Goal: Information Seeking & Learning: Learn about a topic

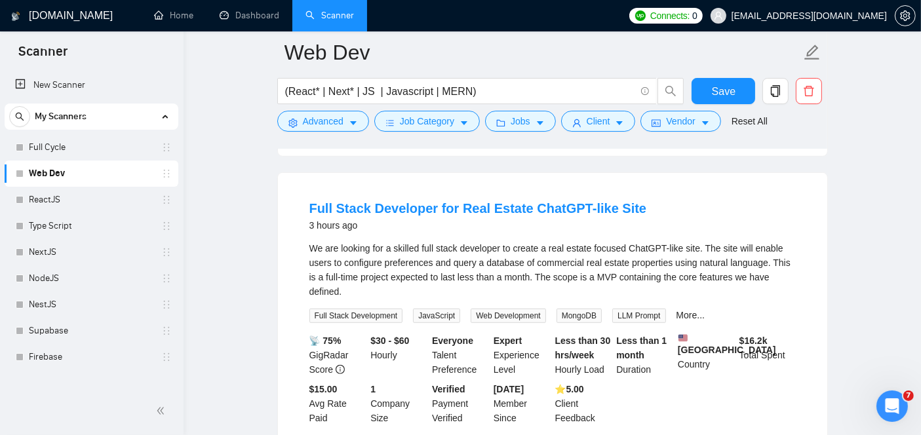
scroll to position [665, 0]
click at [682, 313] on link "More..." at bounding box center [691, 314] width 29 height 10
click at [477, 215] on link "Full Stack Developer for Real Estate ChatGPT-like Site" at bounding box center [478, 208] width 338 height 14
click at [462, 215] on link "Full Stack Developer for Real Estate ChatGPT-like Site" at bounding box center [478, 208] width 338 height 14
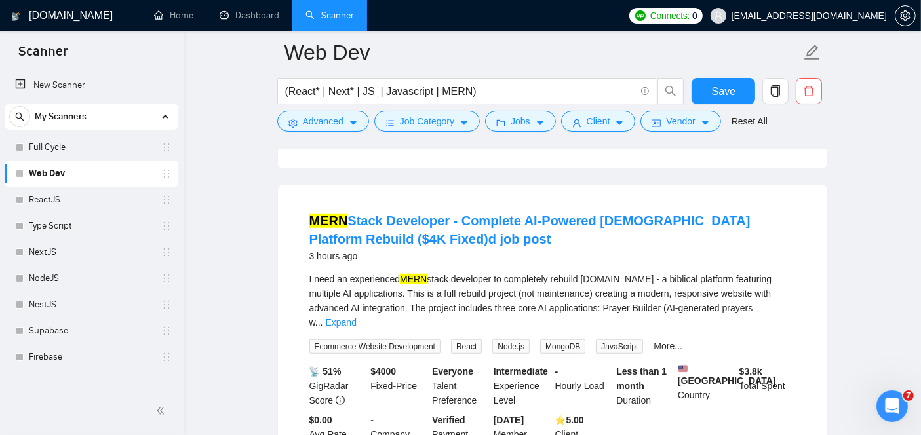
scroll to position [949, 0]
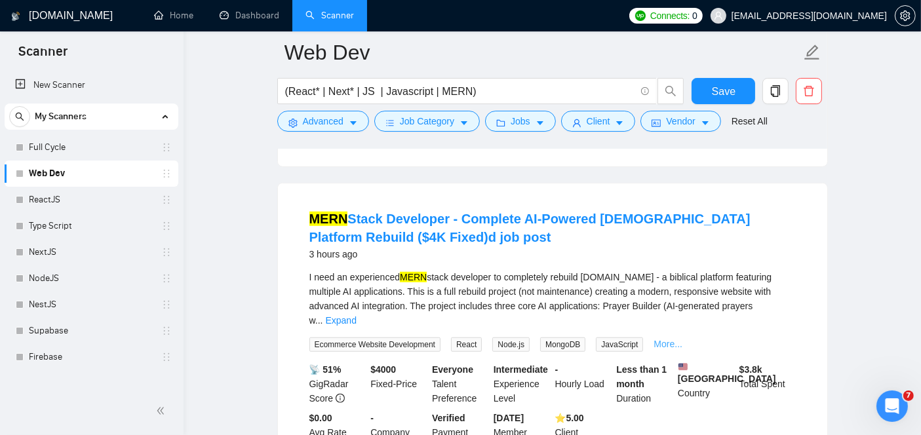
click at [662, 339] on link "More..." at bounding box center [668, 344] width 29 height 10
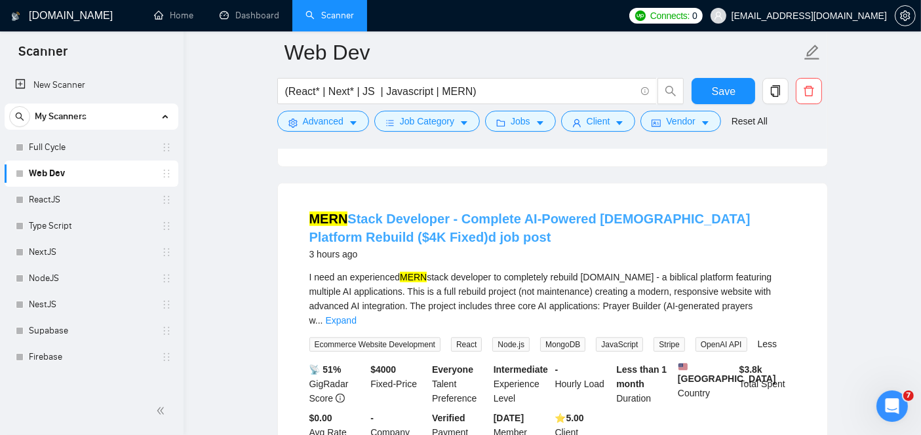
click at [505, 229] on link "[PERSON_NAME] Developer - Complete AI-Powered [DEMOGRAPHIC_DATA] Platform Rebui…" at bounding box center [529, 228] width 441 height 33
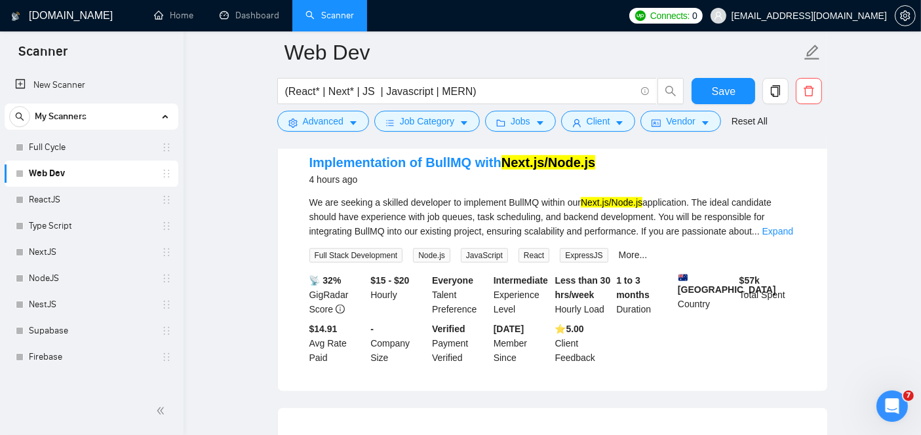
scroll to position [1319, 0]
click at [777, 227] on link "Expand" at bounding box center [777, 232] width 31 height 10
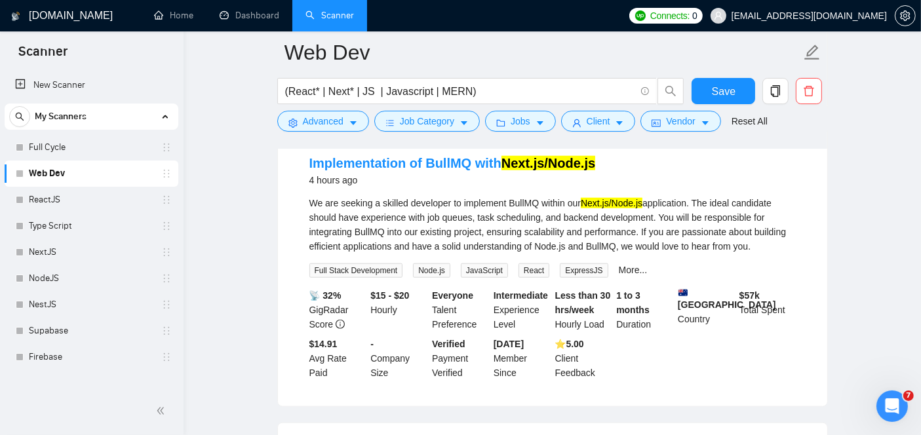
drag, startPoint x: 754, startPoint y: 241, endPoint x: 296, endPoint y: 193, distance: 460.7
click at [296, 193] on li "Implementation of BullMQ with Next.js/Node.js 4 hours ago We are seeking a skil…" at bounding box center [553, 267] width 518 height 247
copy div "We are seeking a skilled developer to implement BullMQ within our Next.js/Node.…"
click at [389, 159] on link "Implementation of BullMQ with Next.js/Node.js" at bounding box center [452, 163] width 286 height 14
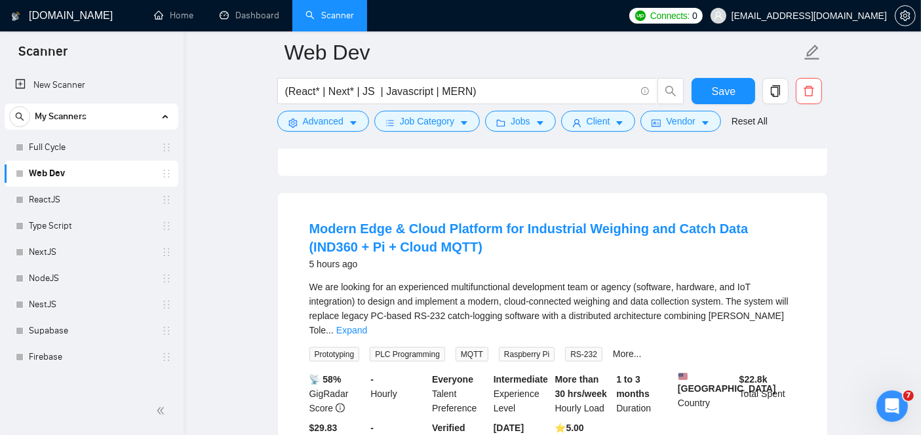
scroll to position [1550, 0]
click at [367, 325] on link "Expand" at bounding box center [351, 330] width 31 height 10
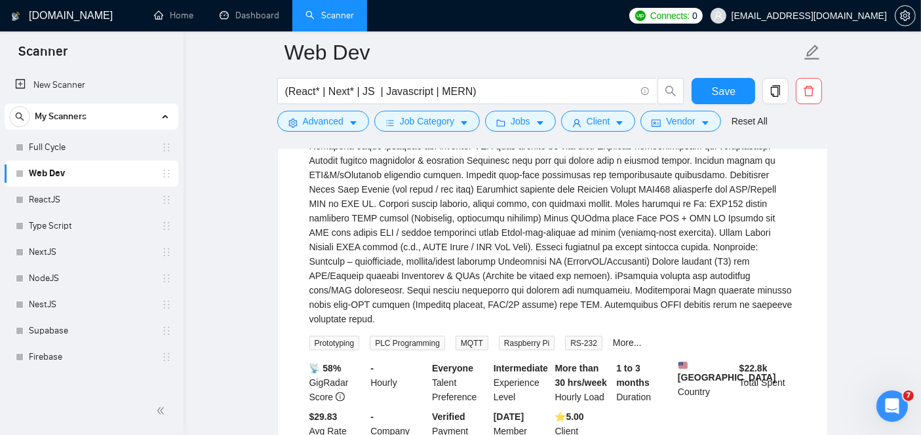
scroll to position [1867, 0]
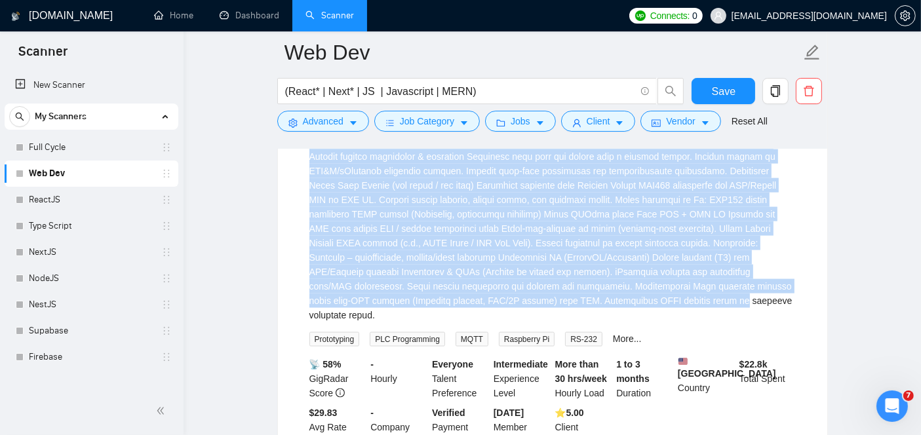
drag, startPoint x: 770, startPoint y: 283, endPoint x: 351, endPoint y: 139, distance: 442.9
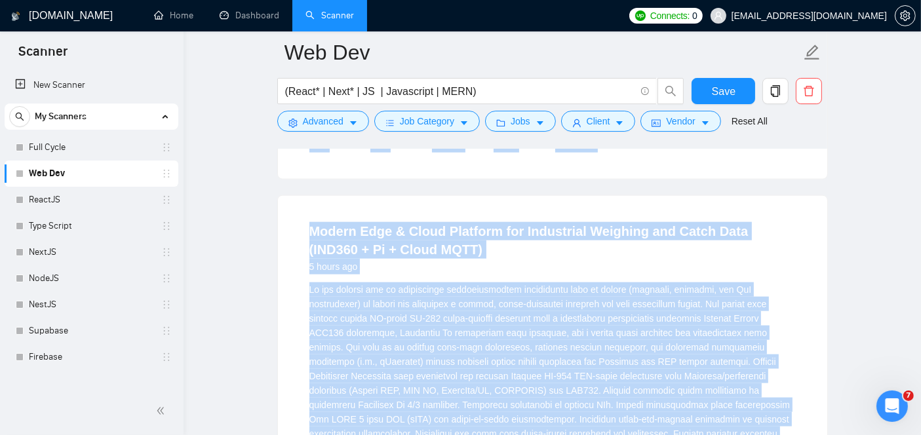
scroll to position [1545, 0]
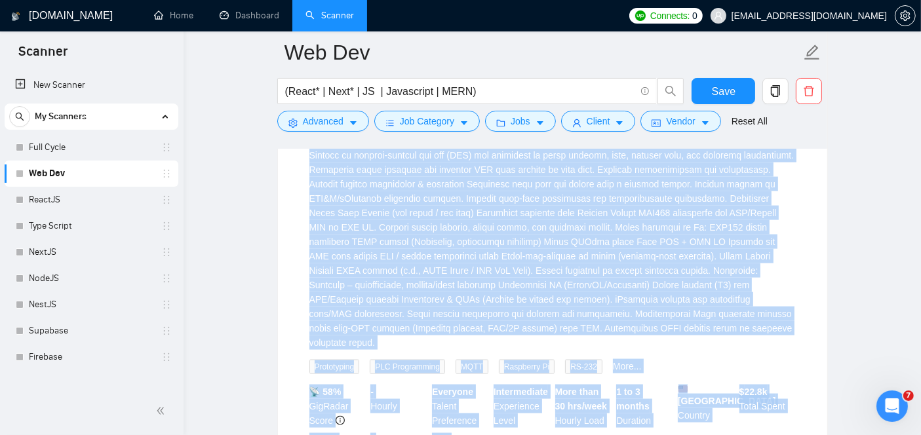
scroll to position [1934, 0]
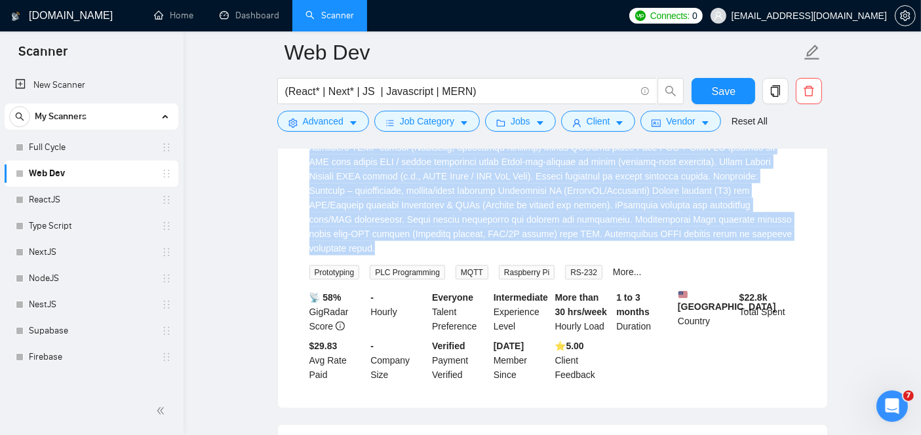
drag, startPoint x: 293, startPoint y: 277, endPoint x: 439, endPoint y: 226, distance: 155.1
click at [439, 226] on li "Modern Edge & Cloud Platform for Industrial Weighing and Catch Data (IND360 + P…" at bounding box center [553, 108] width 518 height 568
copy div "We are looking for an experienced multifunctional development team or agency (s…"
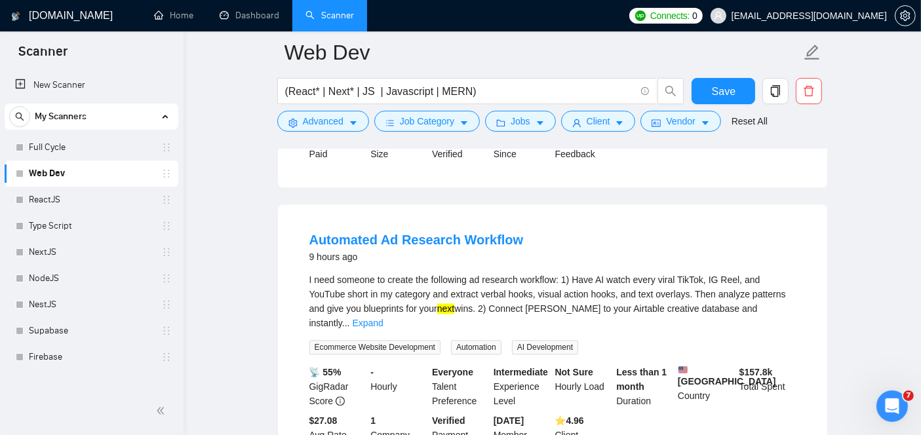
scroll to position [3002, 0]
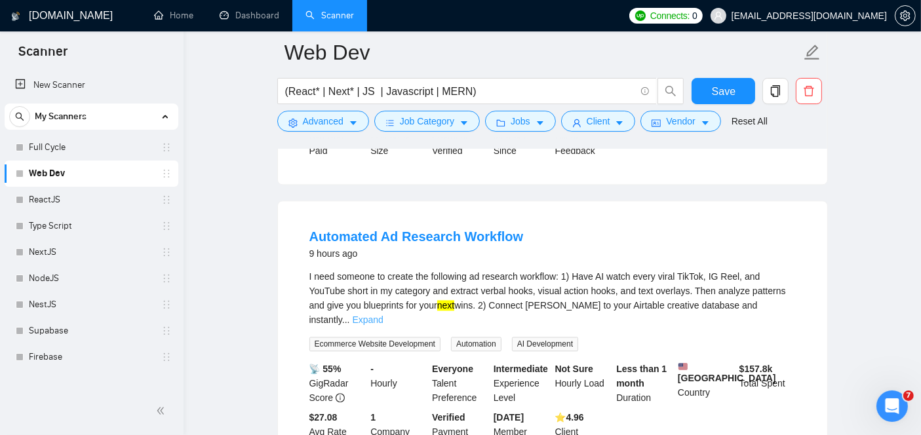
click at [772, 295] on div "I need someone to create the following ad research workflow: 1) Have AI watch e…" at bounding box center [552, 298] width 486 height 58
click at [384, 315] on link "Expand" at bounding box center [368, 320] width 31 height 10
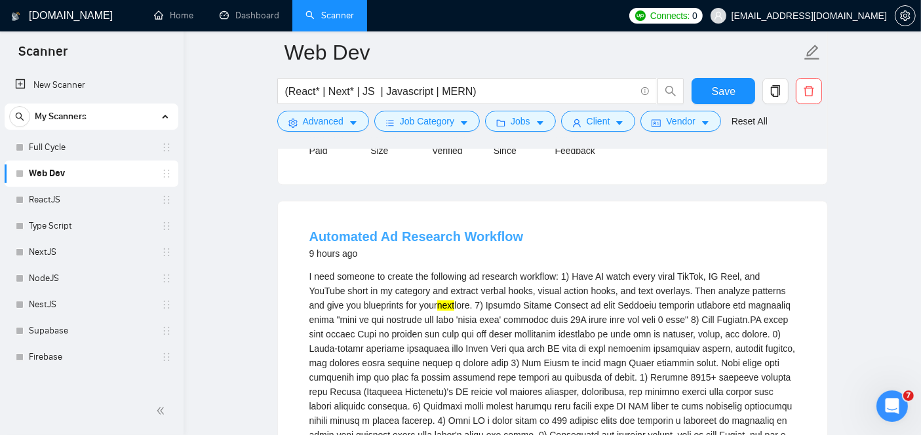
click at [405, 229] on link "Automated Ad Research Workflow" at bounding box center [416, 236] width 214 height 14
